Goal: Task Accomplishment & Management: Manage account settings

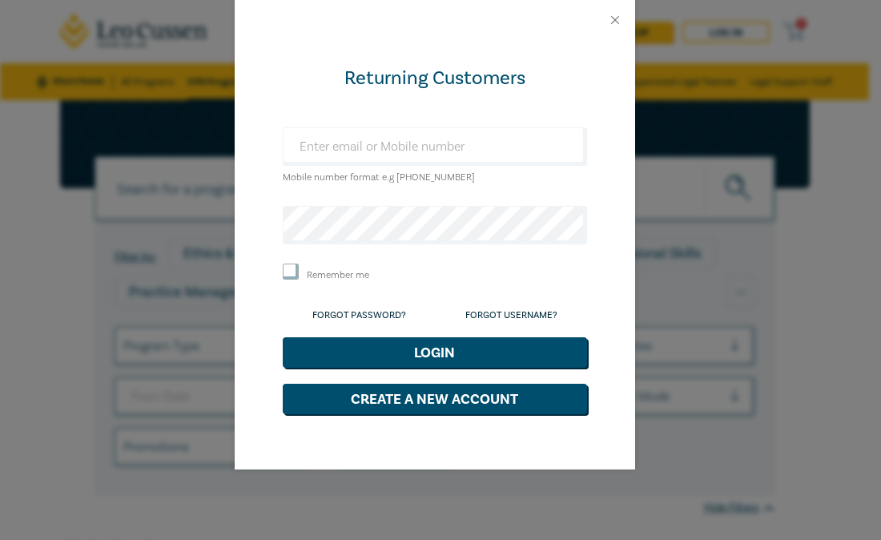
type input "[EMAIL_ADDRESS][DOMAIN_NAME]"
click at [445, 353] on button "Login" at bounding box center [435, 352] width 304 height 30
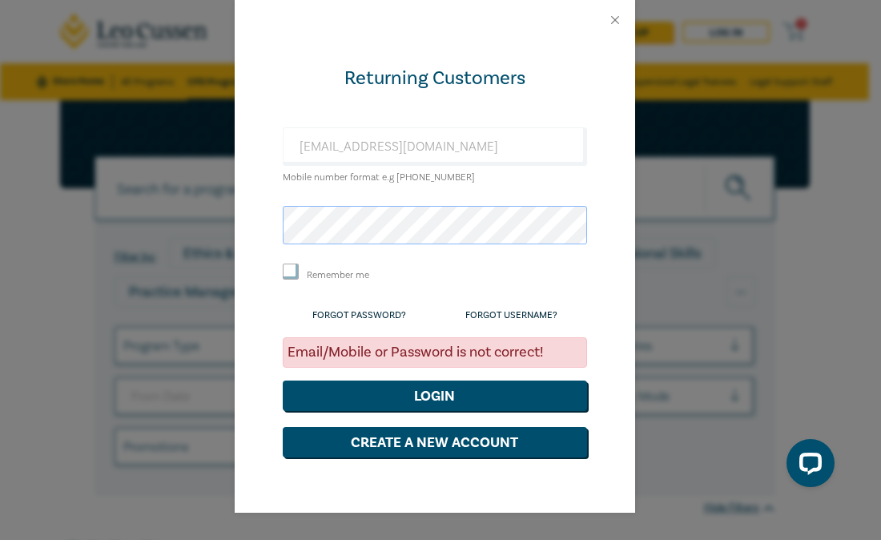
click at [168, 230] on div "Returning Customers [EMAIL_ADDRESS][DOMAIN_NAME] Mobile number format e.g [PHON…" at bounding box center [440, 270] width 881 height 540
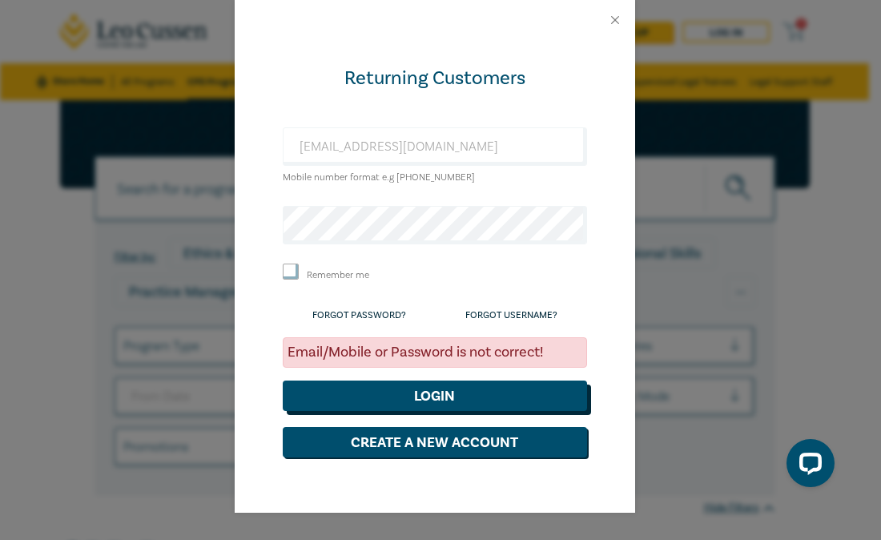
click at [402, 381] on button "Login" at bounding box center [435, 396] width 304 height 30
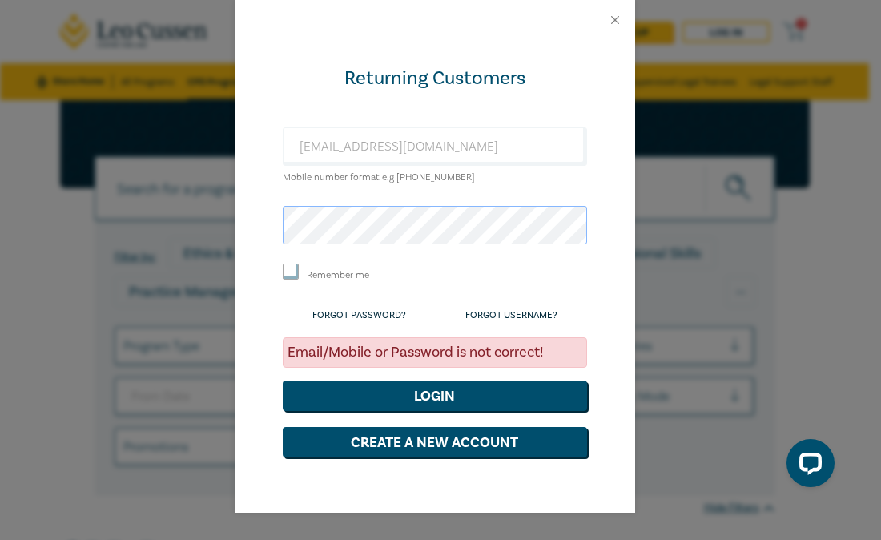
click at [283, 381] on button "Login" at bounding box center [435, 396] width 304 height 30
click at [389, 316] on link "Forgot Password?" at bounding box center [359, 315] width 94 height 12
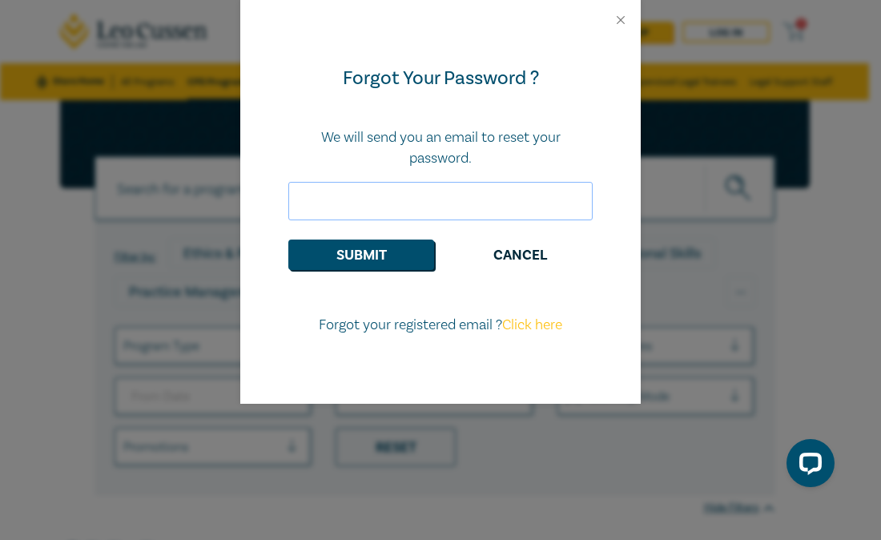
click at [381, 203] on input "email" at bounding box center [440, 201] width 304 height 38
type input "[EMAIL_ADDRESS][DOMAIN_NAME]"
click at [381, 268] on button "Submit" at bounding box center [361, 255] width 146 height 30
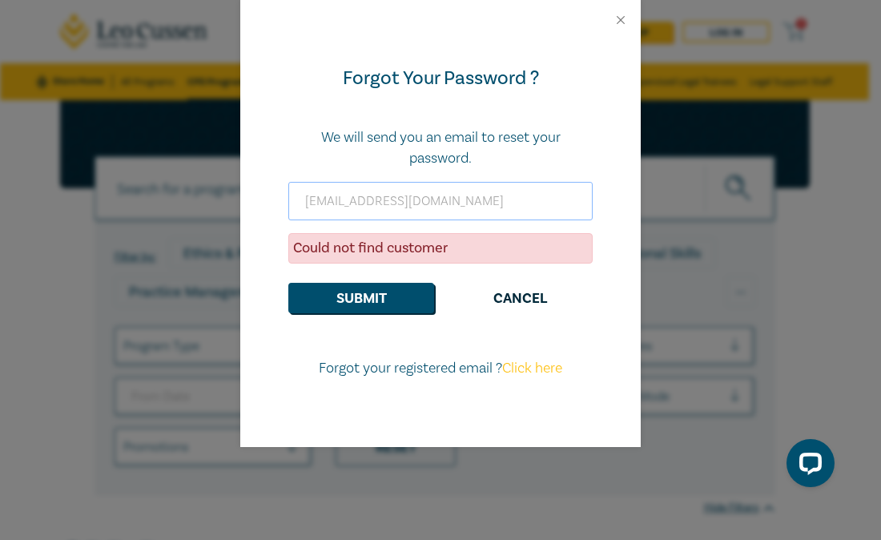
click at [478, 202] on input "[EMAIL_ADDRESS][DOMAIN_NAME]" at bounding box center [440, 201] width 304 height 38
click at [67, 264] on div "Forgot Your Password ? We will send you an email to reset your password. [EMAIL…" at bounding box center [440, 270] width 881 height 540
click at [526, 193] on input "[EMAIL_ADDRESS][DOMAIN_NAME]" at bounding box center [440, 201] width 304 height 38
click at [532, 369] on link "Click here" at bounding box center [532, 368] width 60 height 18
select select "AU"
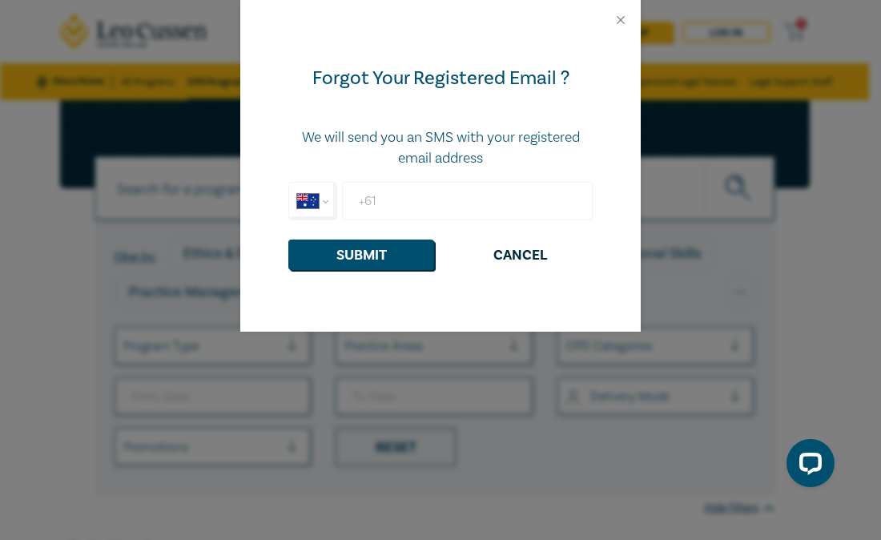
click at [429, 200] on input "+61" at bounding box center [467, 201] width 251 height 38
type input "[PHONE_NUMBER]"
click at [406, 255] on button "Submit" at bounding box center [361, 255] width 146 height 30
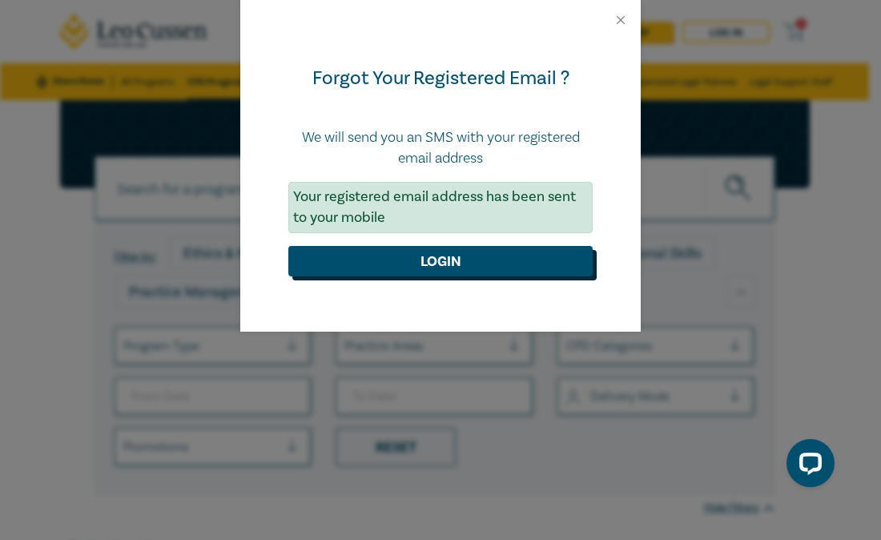
click at [502, 252] on button "Login" at bounding box center [440, 261] width 304 height 30
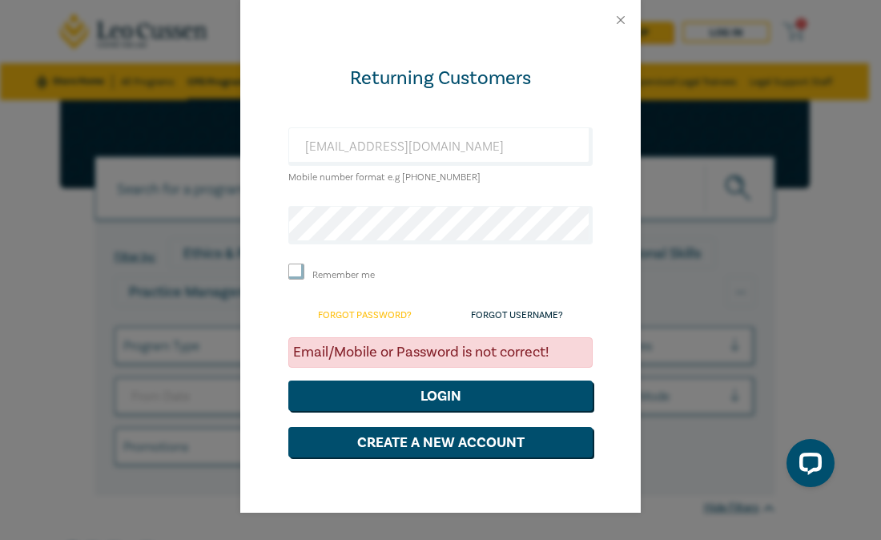
click at [360, 318] on link "Forgot Password?" at bounding box center [365, 315] width 94 height 12
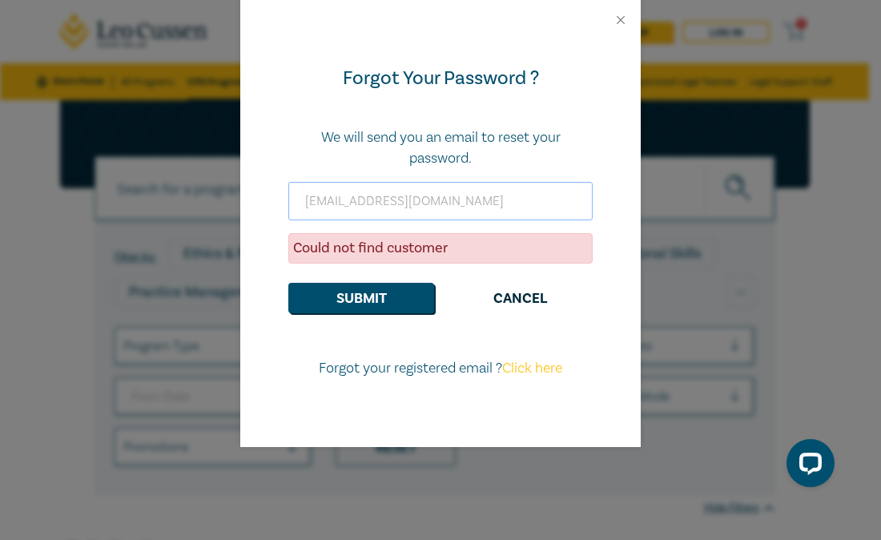
click at [395, 212] on input "[EMAIL_ADDRESS][DOMAIN_NAME]" at bounding box center [440, 201] width 304 height 38
click at [492, 211] on input "[EMAIL_ADDRESS][DOMAIN_NAME]" at bounding box center [440, 201] width 304 height 38
click at [20, 345] on div "Forgot Your Password ? We will send you an email to reset your password. [EMAIL…" at bounding box center [440, 270] width 881 height 540
click at [79, 305] on div "Forgot Your Password ? We will send you an email to reset your password. [EMAIL…" at bounding box center [440, 270] width 881 height 540
click at [612, 17] on div at bounding box center [440, 20] width 401 height 40
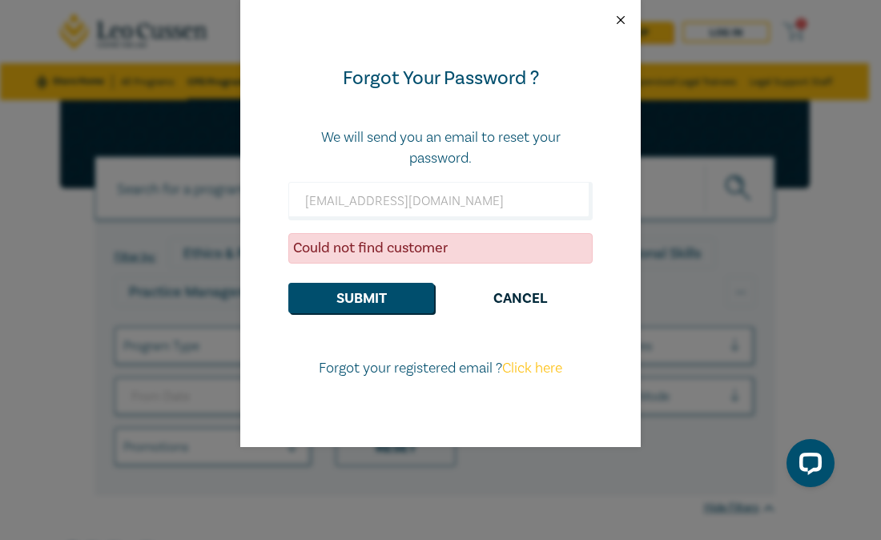
click at [621, 18] on button "Close" at bounding box center [621, 20] width 14 height 14
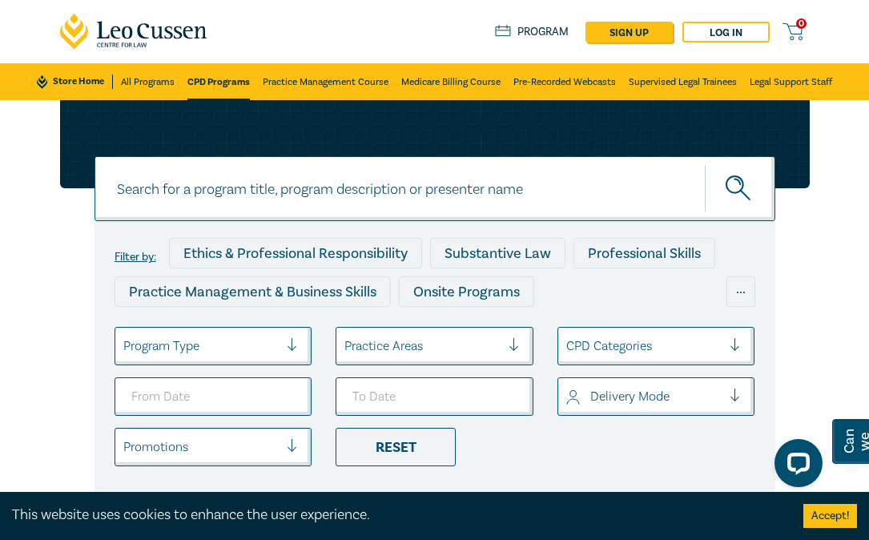
click at [45, 273] on div "Filter by: Ethics & Professional Responsibility Substantive Law Professional Sk…" at bounding box center [434, 318] width 869 height 436
click at [756, 30] on link "Log in" at bounding box center [726, 32] width 87 height 21
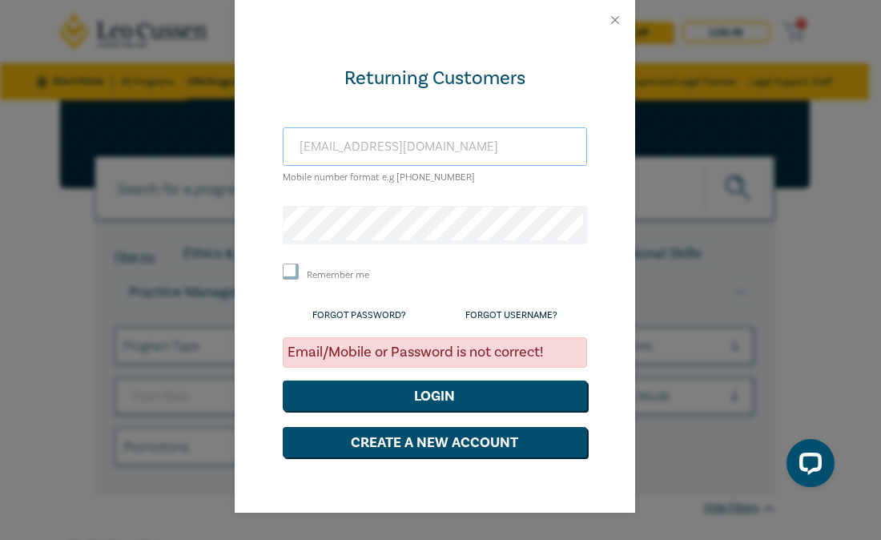
click at [417, 143] on input "[EMAIL_ADDRESS][DOMAIN_NAME]" at bounding box center [435, 146] width 304 height 38
click at [495, 145] on input "[EMAIL_ADDRESS][DOMAIN_NAME]" at bounding box center [435, 146] width 304 height 38
click at [36, 276] on div "Returning Customers [EMAIL_ADDRESS][DOMAIN_NAME] Mobile number format e.g [PHON…" at bounding box center [440, 270] width 881 height 540
click at [611, 22] on button "Close" at bounding box center [615, 20] width 14 height 14
